Goal: Task Accomplishment & Management: Manage account settings

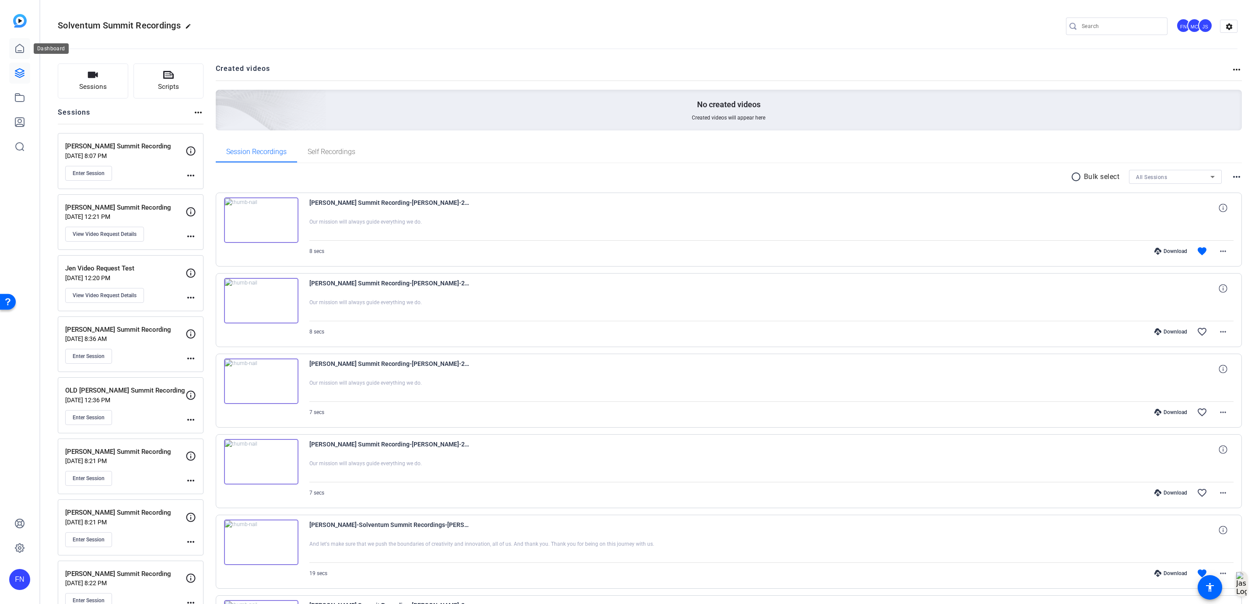
click at [16, 55] on link at bounding box center [19, 48] width 21 height 21
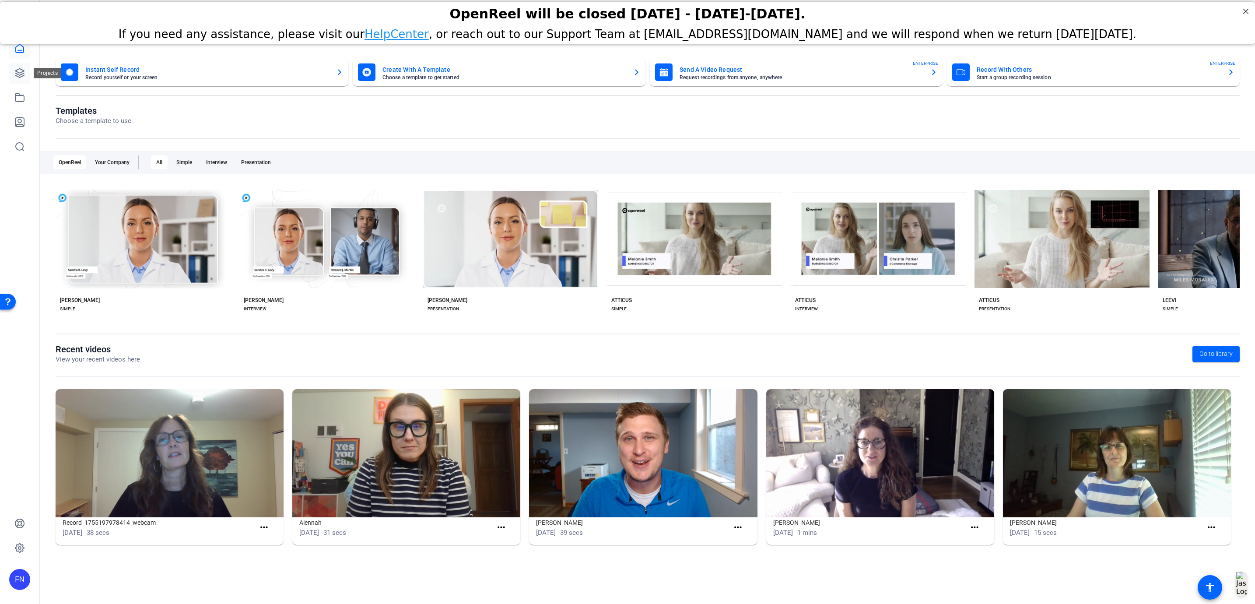
click at [18, 71] on icon at bounding box center [19, 73] width 10 height 10
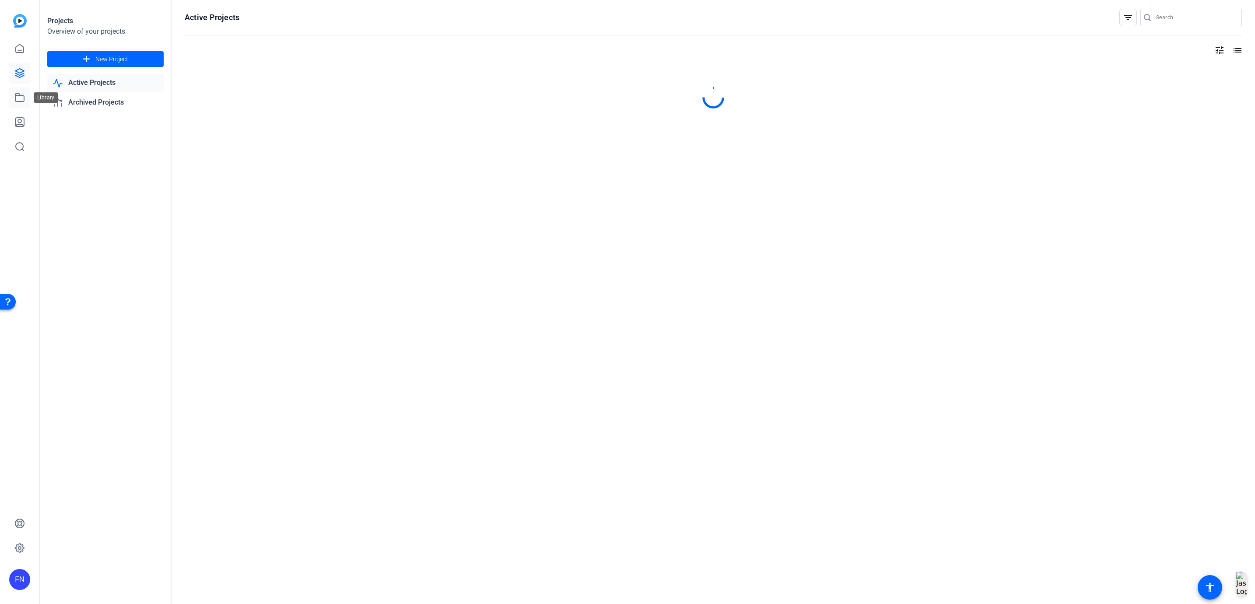
click at [14, 103] on link at bounding box center [19, 97] width 21 height 21
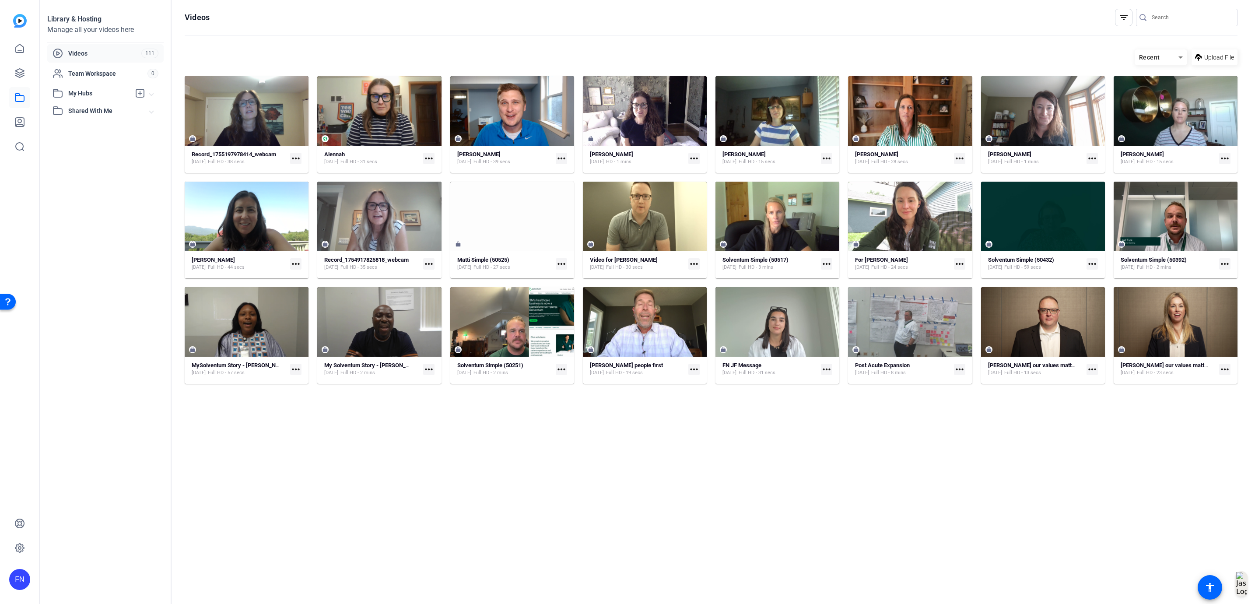
click at [292, 158] on mat-icon "more_horiz" at bounding box center [295, 158] width 11 height 11
click at [314, 206] on span "Manage Hubs" at bounding box center [316, 204] width 38 height 10
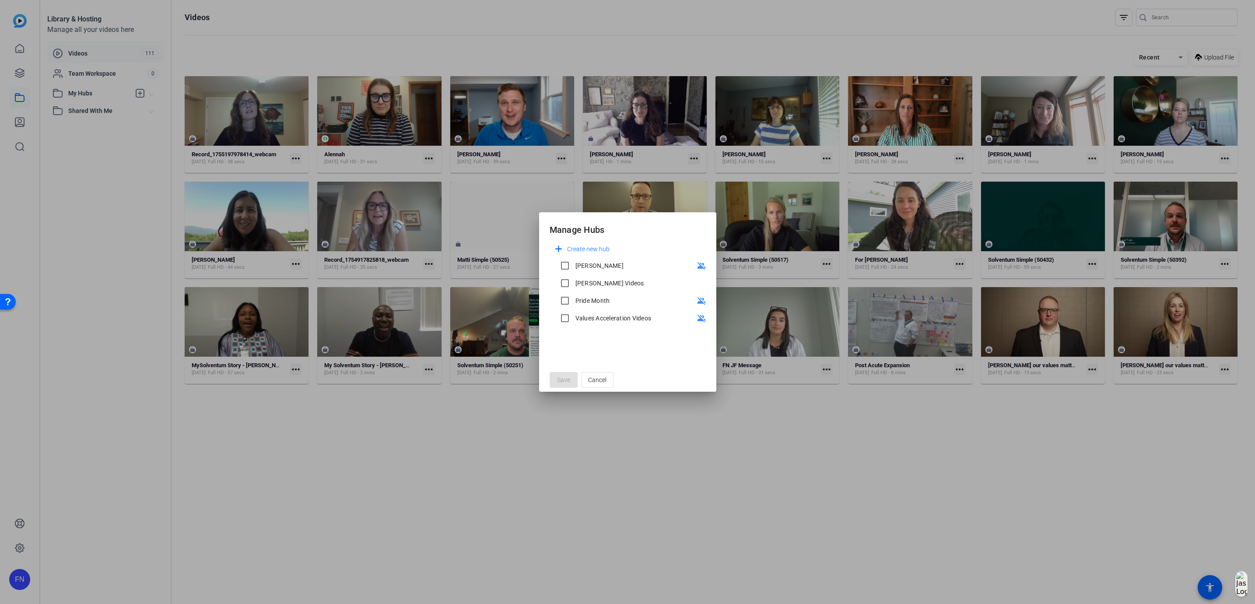
click at [591, 281] on div "[PERSON_NAME] Videos" at bounding box center [609, 283] width 69 height 9
click at [574, 281] on input "[PERSON_NAME] Videos" at bounding box center [564, 282] width 17 height 17
checkbox input "true"
click at [559, 380] on span "Save" at bounding box center [563, 379] width 13 height 9
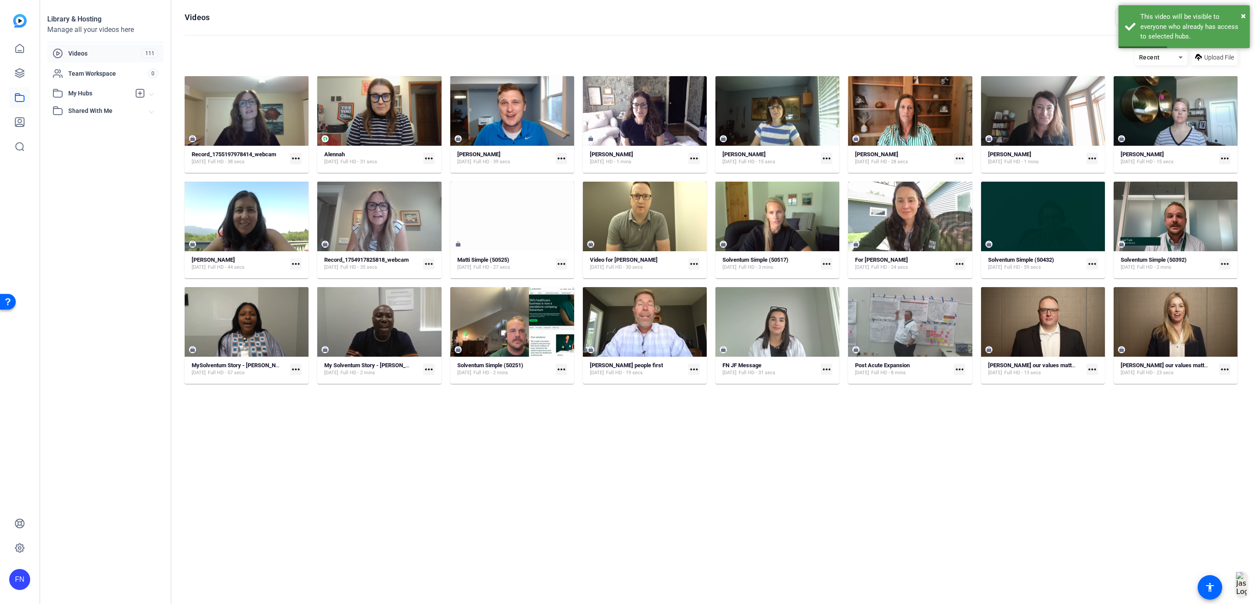
click at [117, 87] on mat-expansion-panel-header "My Hubs" at bounding box center [105, 92] width 116 height 17
click at [120, 109] on link "[PERSON_NAME] Videos 12" at bounding box center [107, 112] width 111 height 17
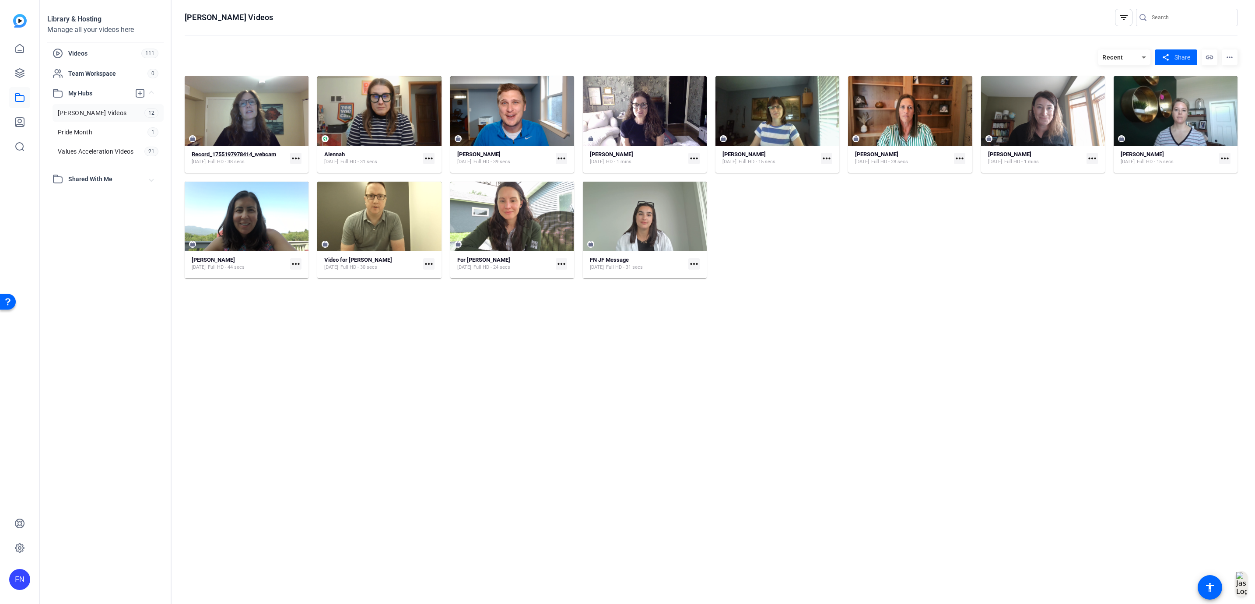
click at [244, 151] on strong "Record_1755197978414_webcam" at bounding box center [234, 154] width 84 height 7
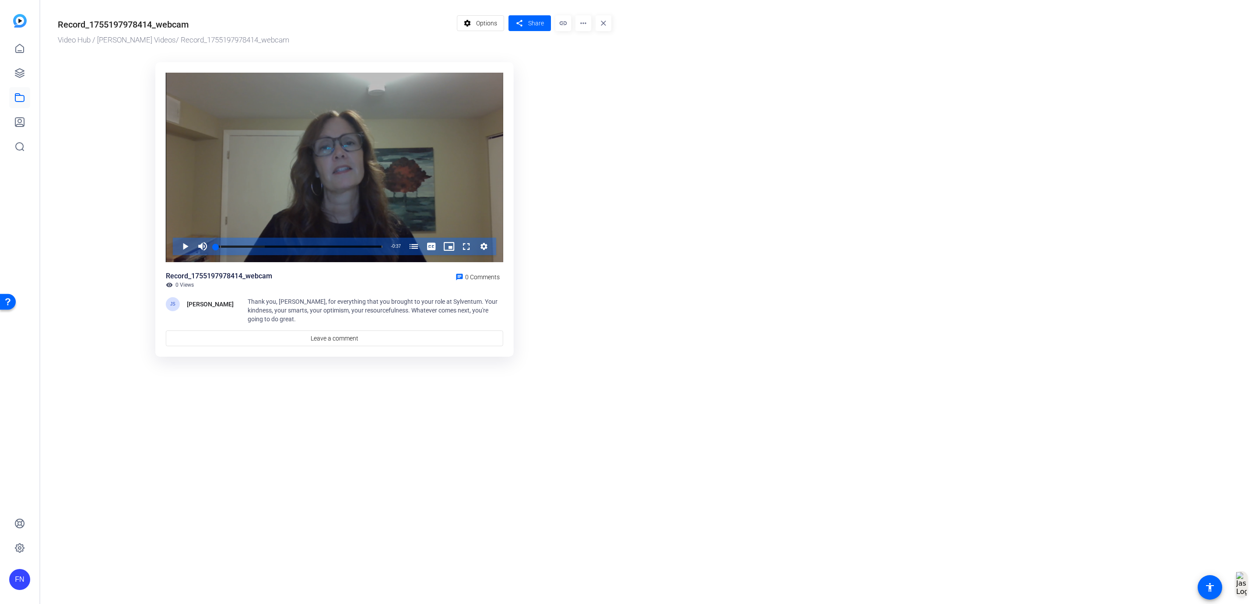
click at [368, 171] on div "Video Player" at bounding box center [334, 168] width 337 height 190
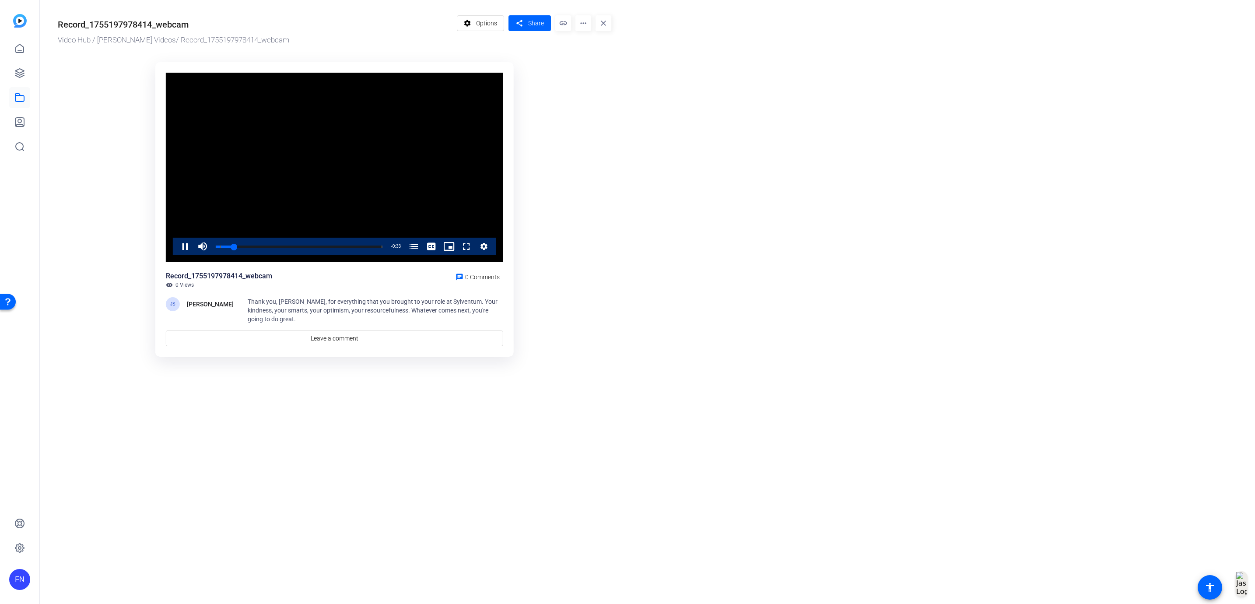
click at [368, 171] on video "Video Player" at bounding box center [334, 168] width 337 height 190
click at [498, 24] on span at bounding box center [480, 23] width 47 height 21
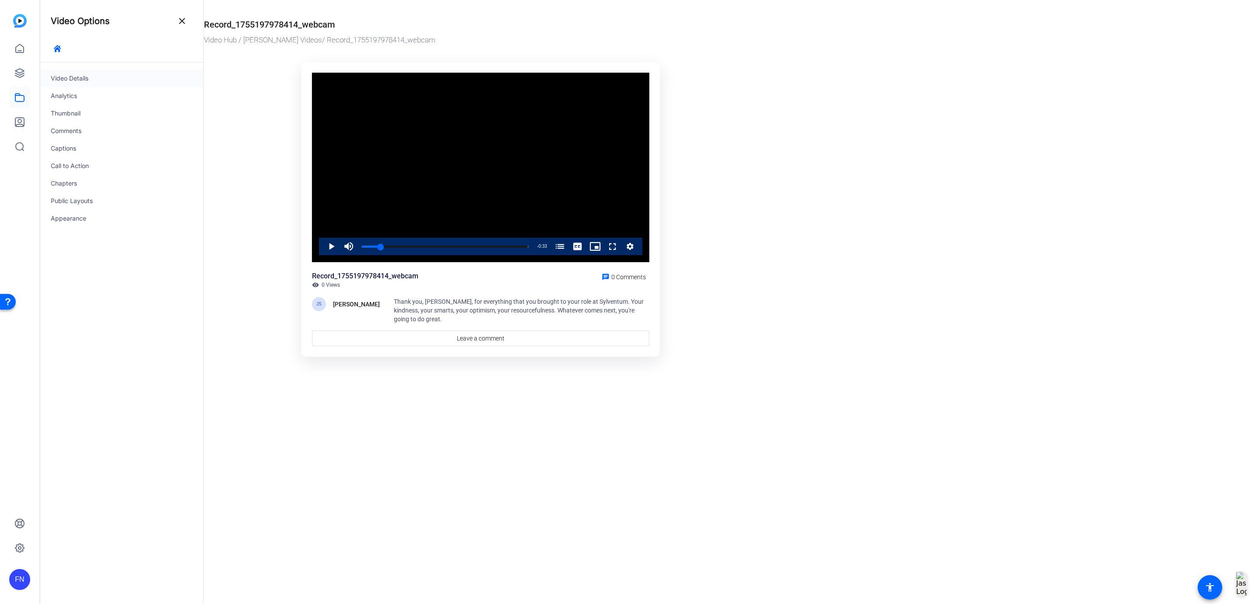
click at [87, 84] on div "Video Details" at bounding box center [121, 78] width 163 height 17
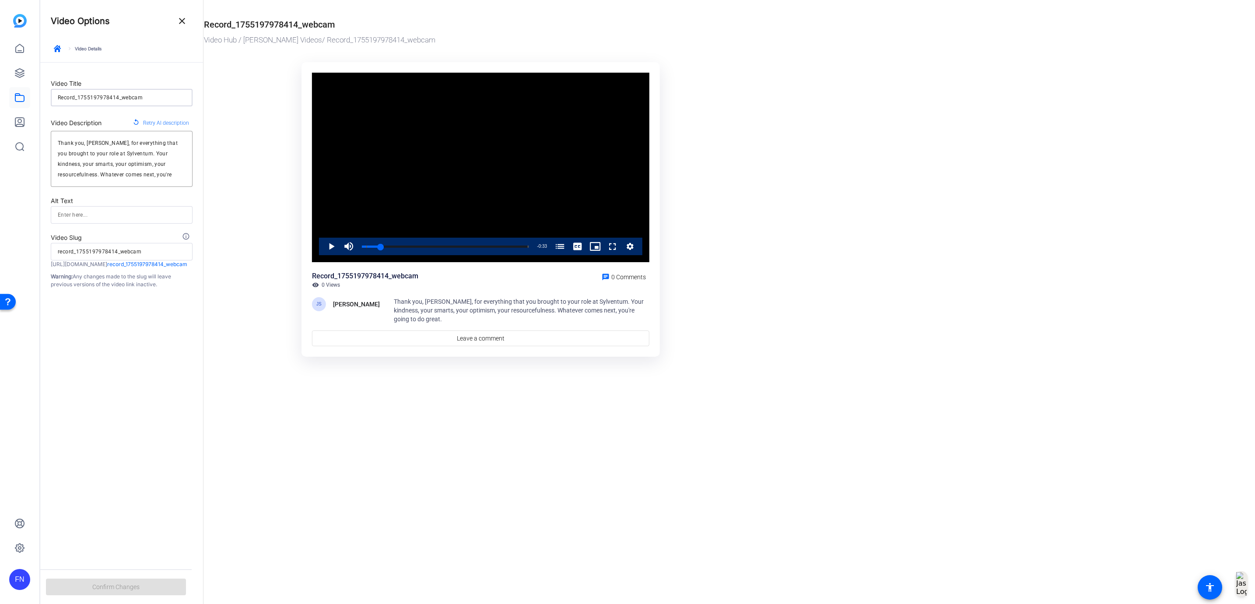
drag, startPoint x: 159, startPoint y: 96, endPoint x: 32, endPoint y: 85, distance: 127.3
click at [32, 85] on mat-sidenav-container "FN Video Options close keyboard_arrow_right Video Details Video Title Record_17…" at bounding box center [627, 302] width 1255 height 604
type input "N"
type input "n"
type input "Ne"
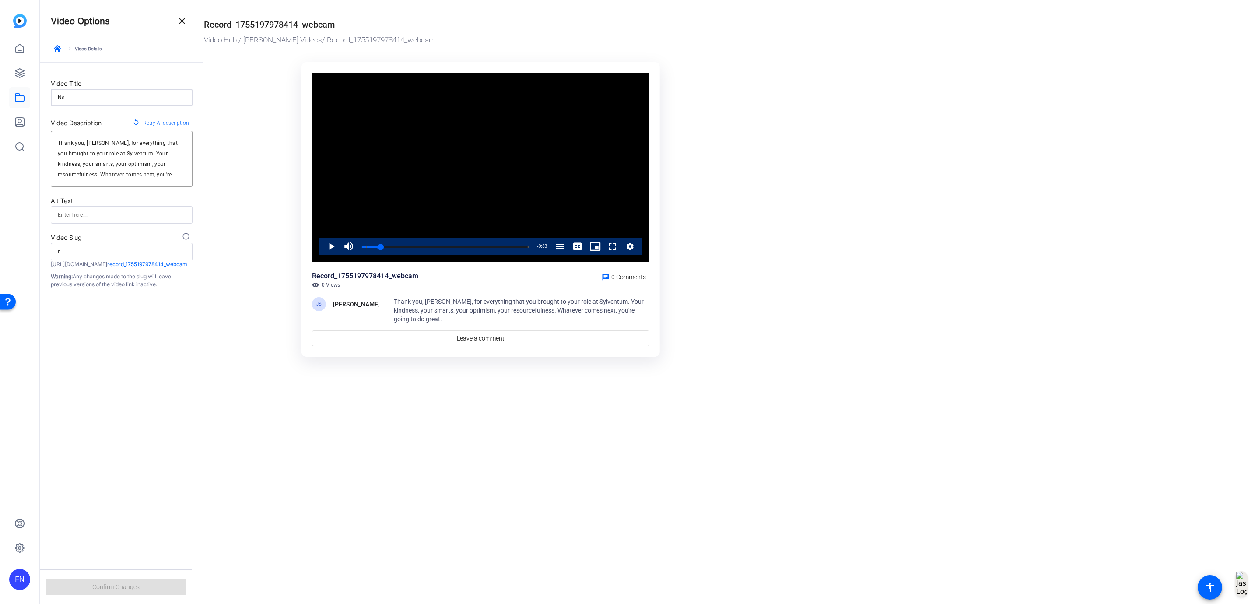
type input "ne"
type input "Nes"
type input "nes"
type input "Nest"
type input "nest"
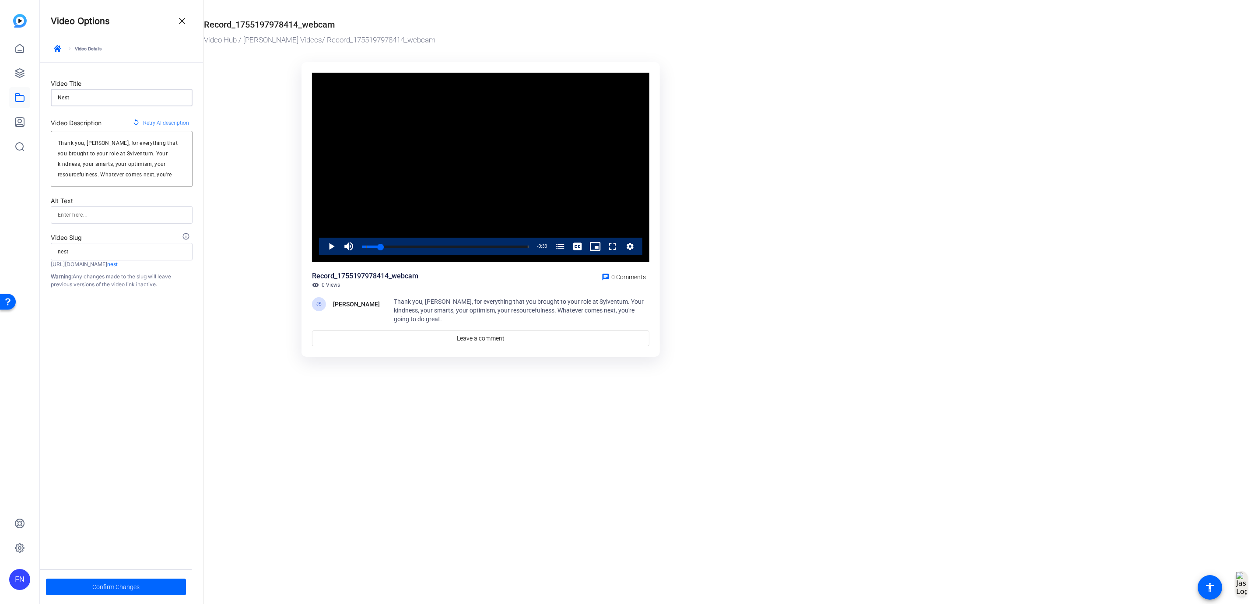
type input "Nes"
type input "nes"
type input "Ne"
type input "ne"
type input "N"
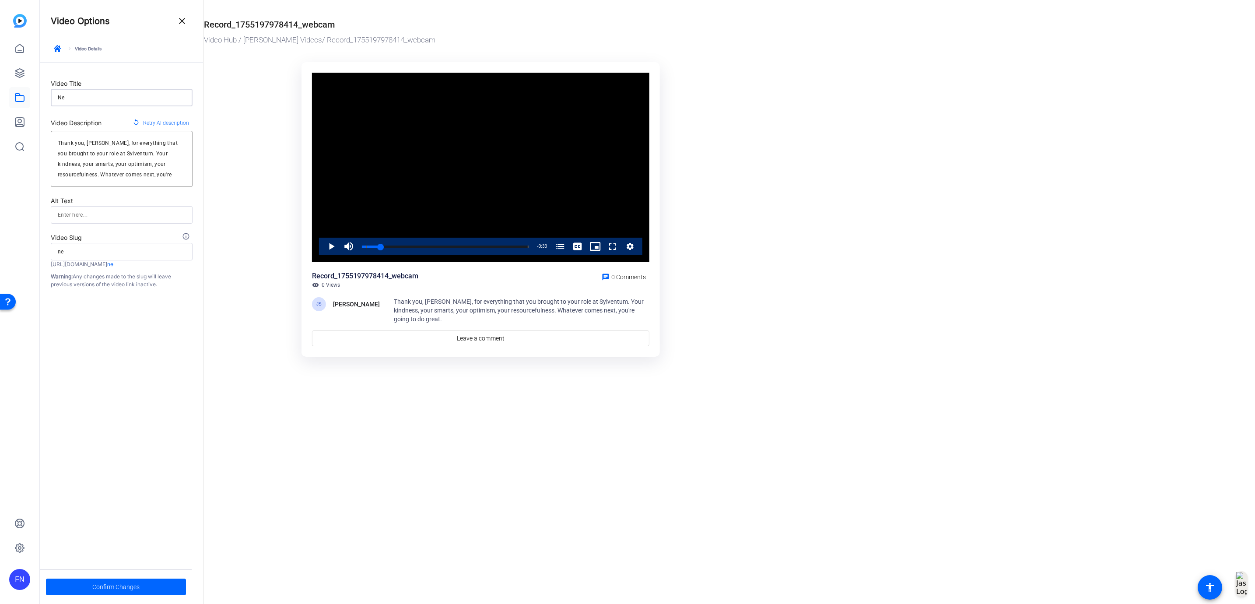
type input "n"
type input "J"
type input "j"
type input "Je"
type input "je"
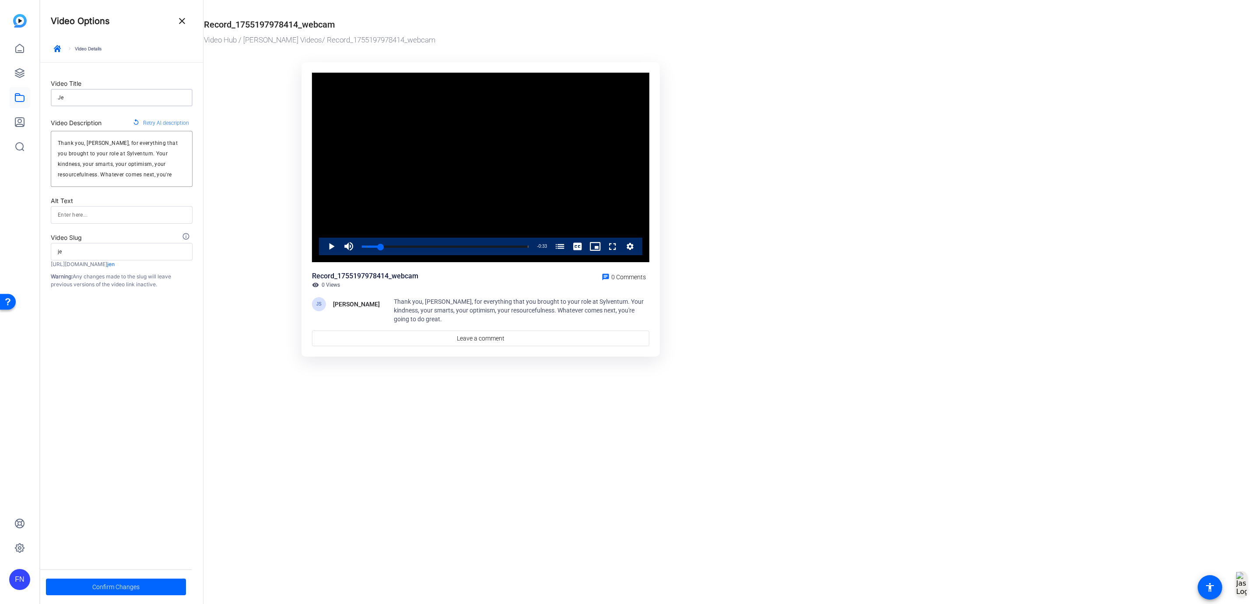
type input "[PERSON_NAME]"
type input "jen"
type input "[PERSON_NAME]"
type input "jen"
type input "[PERSON_NAME]"
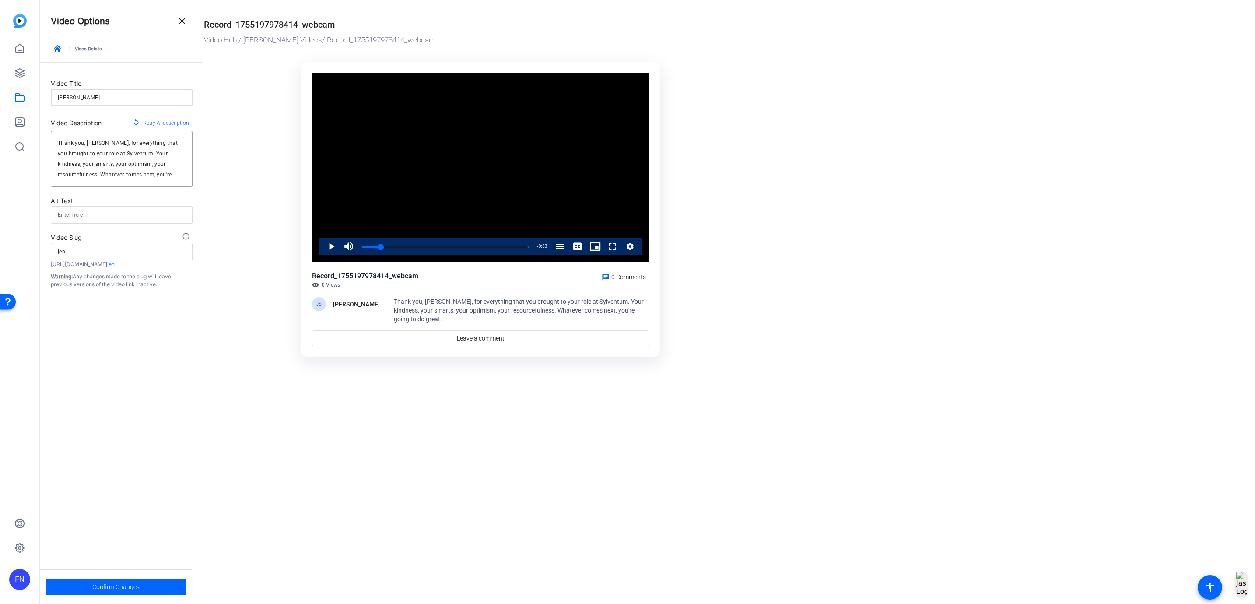
type input "jen-s"
type input "[PERSON_NAME]"
type input "jen-st"
type input "[PERSON_NAME]"
type input "jen-sta"
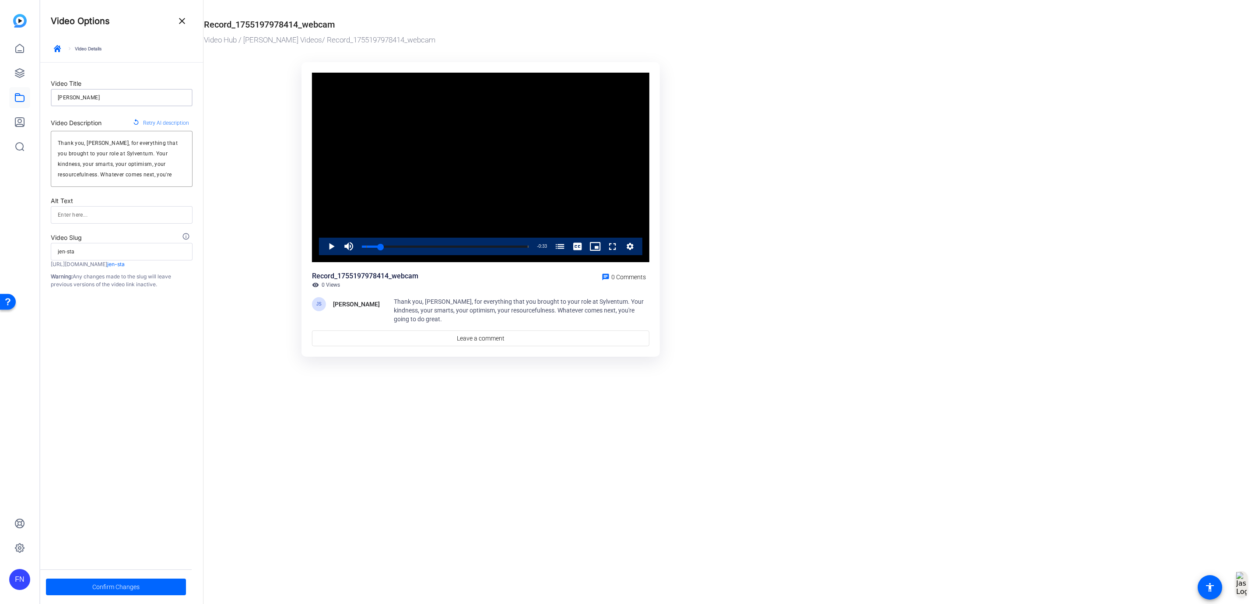
type input "[PERSON_NAME]"
type input "jen-stac"
type input "[PERSON_NAME]"
type input "jen-stack"
type input "[PERSON_NAME]"
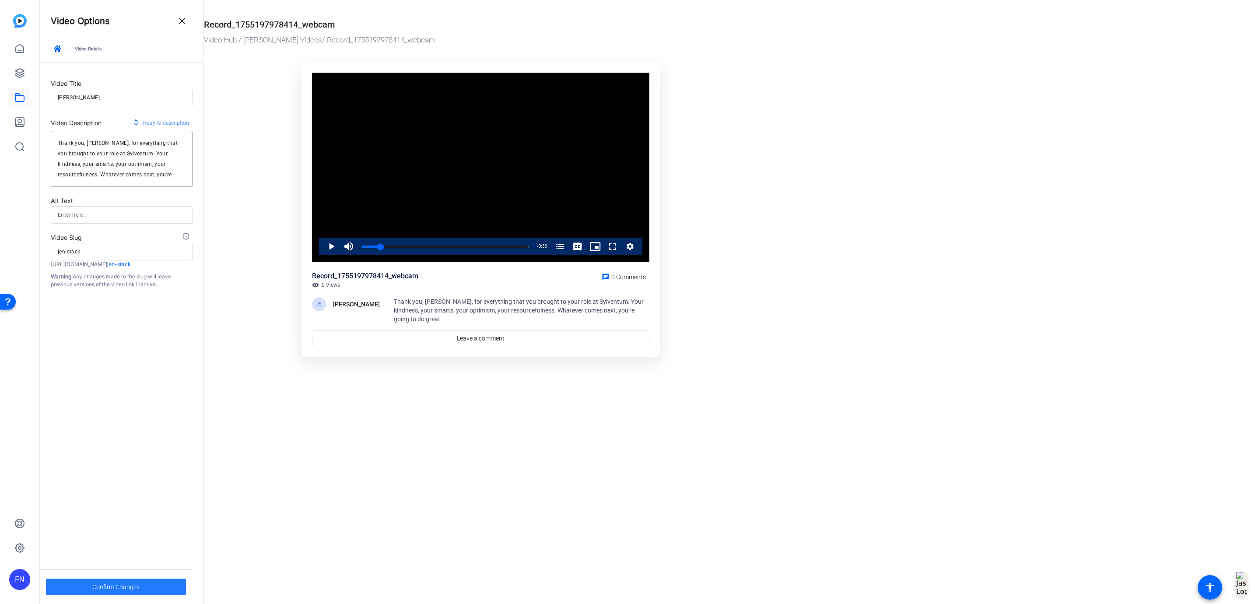
click at [148, 587] on span at bounding box center [116, 586] width 140 height 21
